Goal: Ask a question

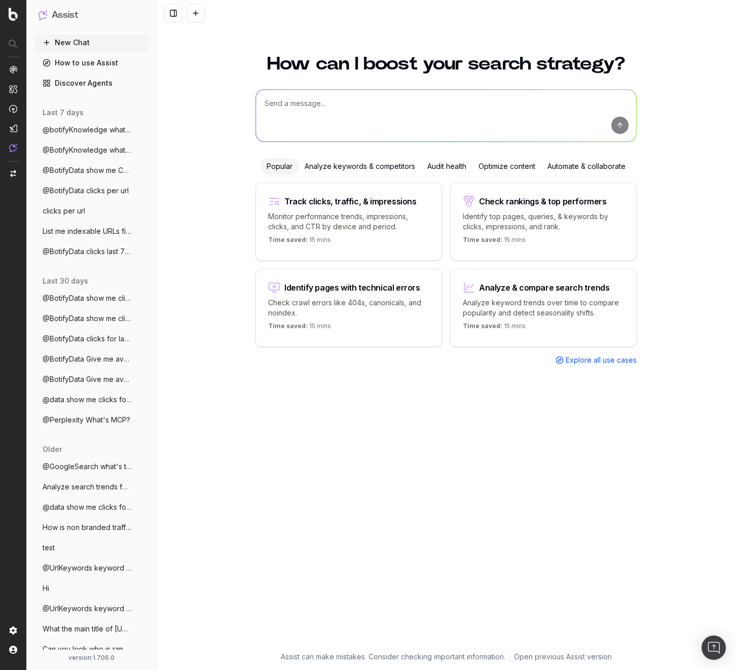
click at [308, 95] on textarea at bounding box center [446, 116] width 380 height 52
paste textarea "@BotifyData top url by clicks"
type textarea "@BotifyData top url by clicks"
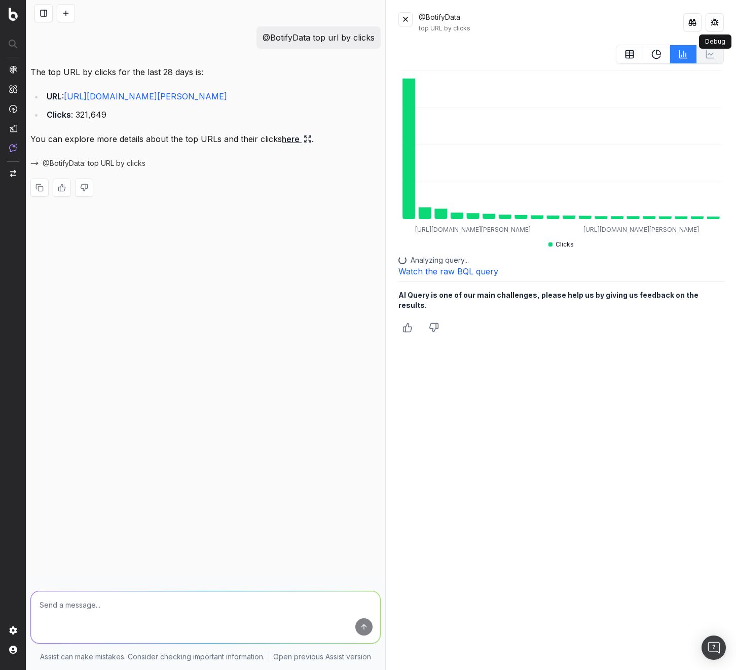
click at [714, 26] on button at bounding box center [715, 22] width 18 height 18
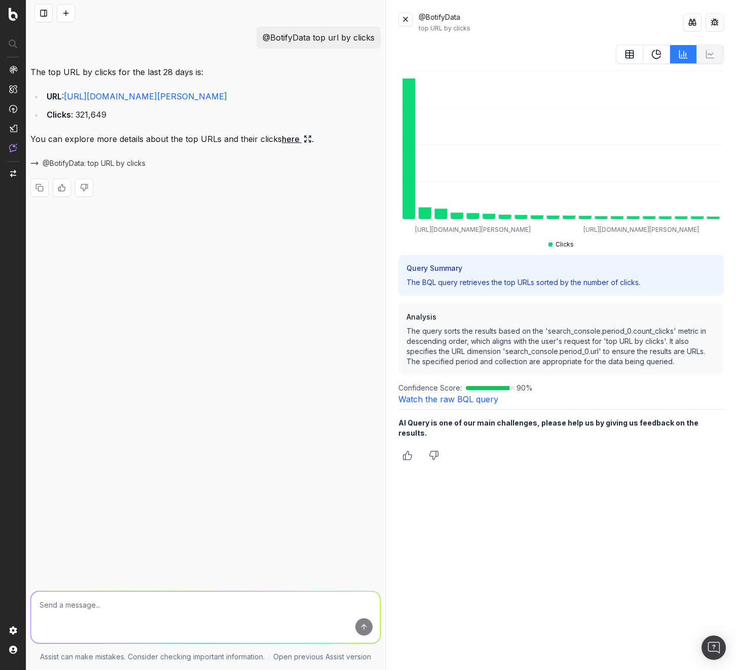
click at [405, 21] on button at bounding box center [406, 19] width 14 height 14
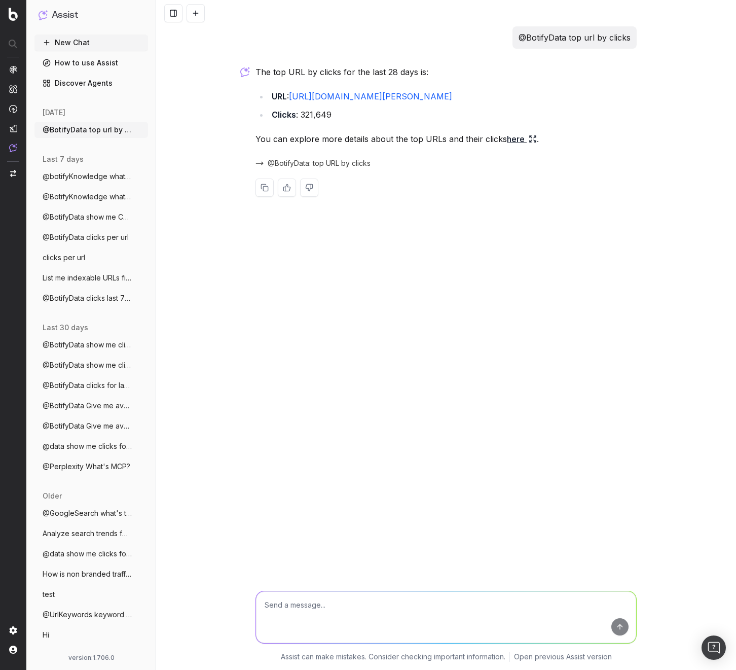
click at [581, 37] on p "@BotifyData top url by clicks" at bounding box center [575, 37] width 112 height 14
click at [580, 37] on p "@BotifyData top url by clicks" at bounding box center [575, 37] width 112 height 14
click at [330, 160] on div "@BotifyData: top URL by clicks" at bounding box center [446, 163] width 381 height 14
click at [331, 161] on span "@BotifyData: top URL by clicks" at bounding box center [319, 163] width 103 height 10
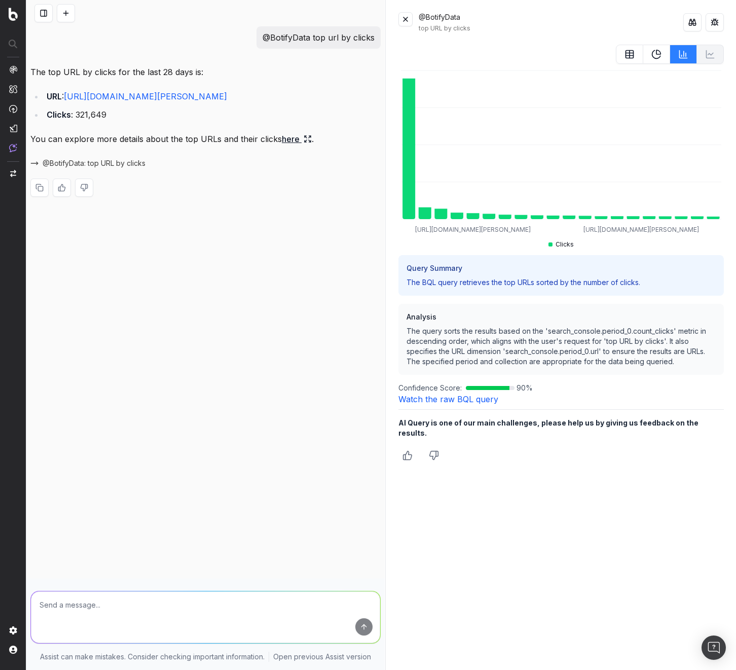
click at [219, 250] on div "@BotifyData top url by clicks The top URL by clicks for the last 28 days is: UR…" at bounding box center [205, 335] width 359 height 670
click at [117, 601] on textarea at bounding box center [205, 617] width 349 height 52
type textarea "ty"
click at [295, 34] on p "@BotifyData top url by clicks" at bounding box center [319, 37] width 112 height 14
